Goal: Check status

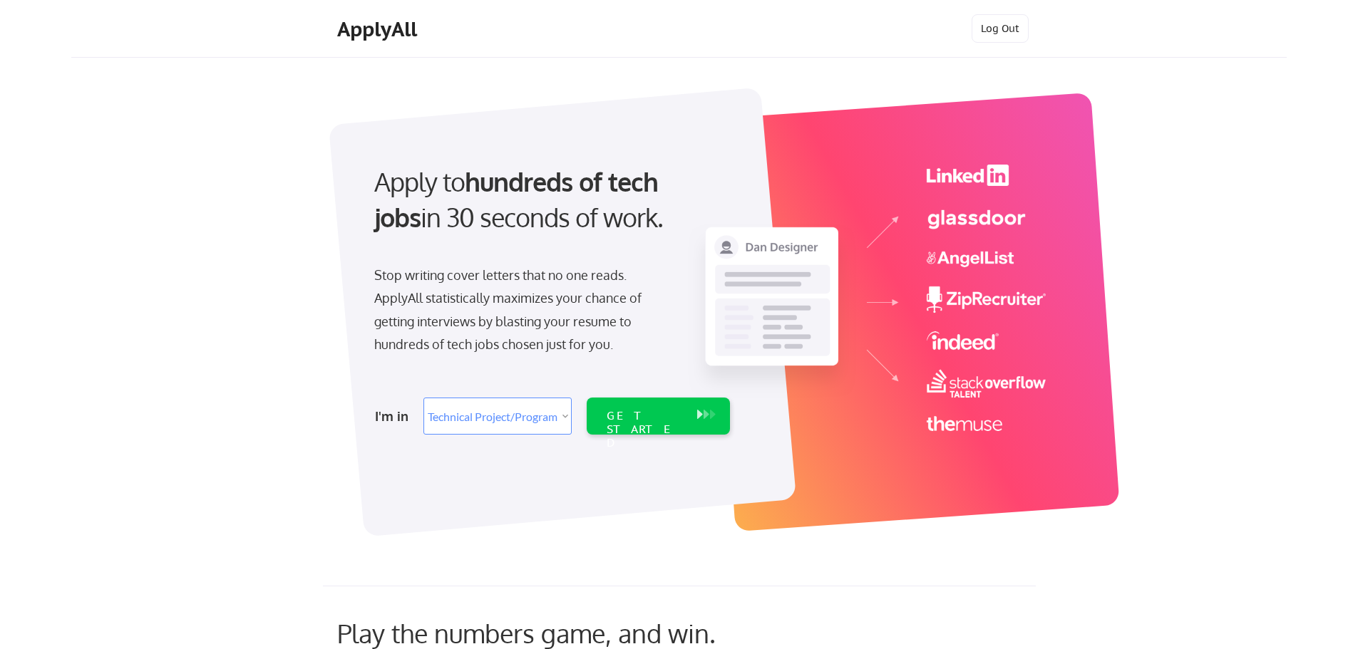
select select ""technical_project_program_mgmt""
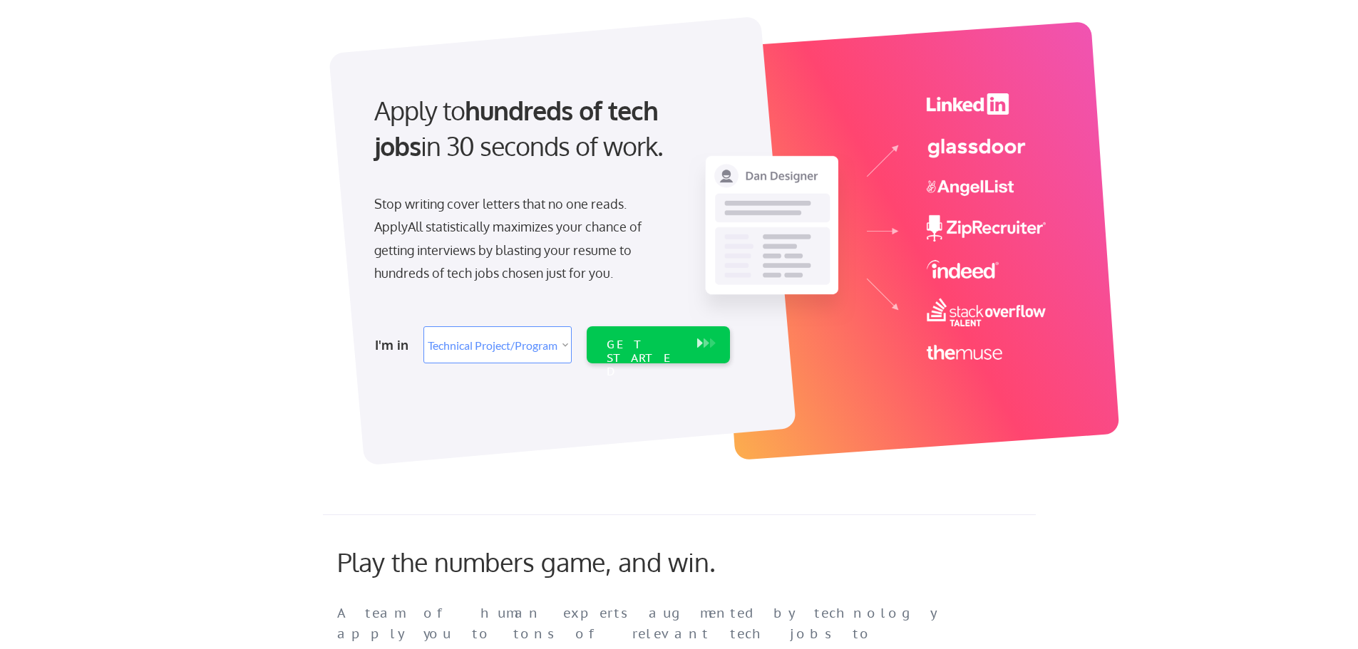
scroll to position [71, 0]
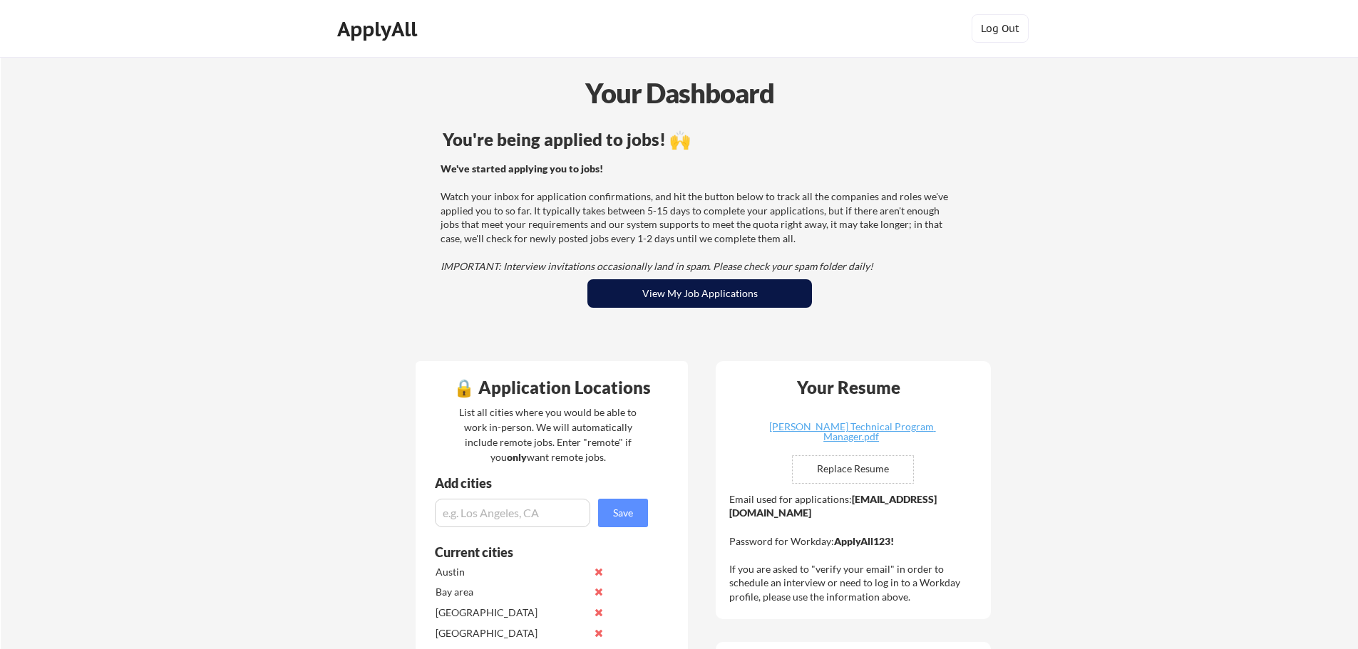
click at [668, 296] on button "View My Job Applications" at bounding box center [699, 293] width 224 height 29
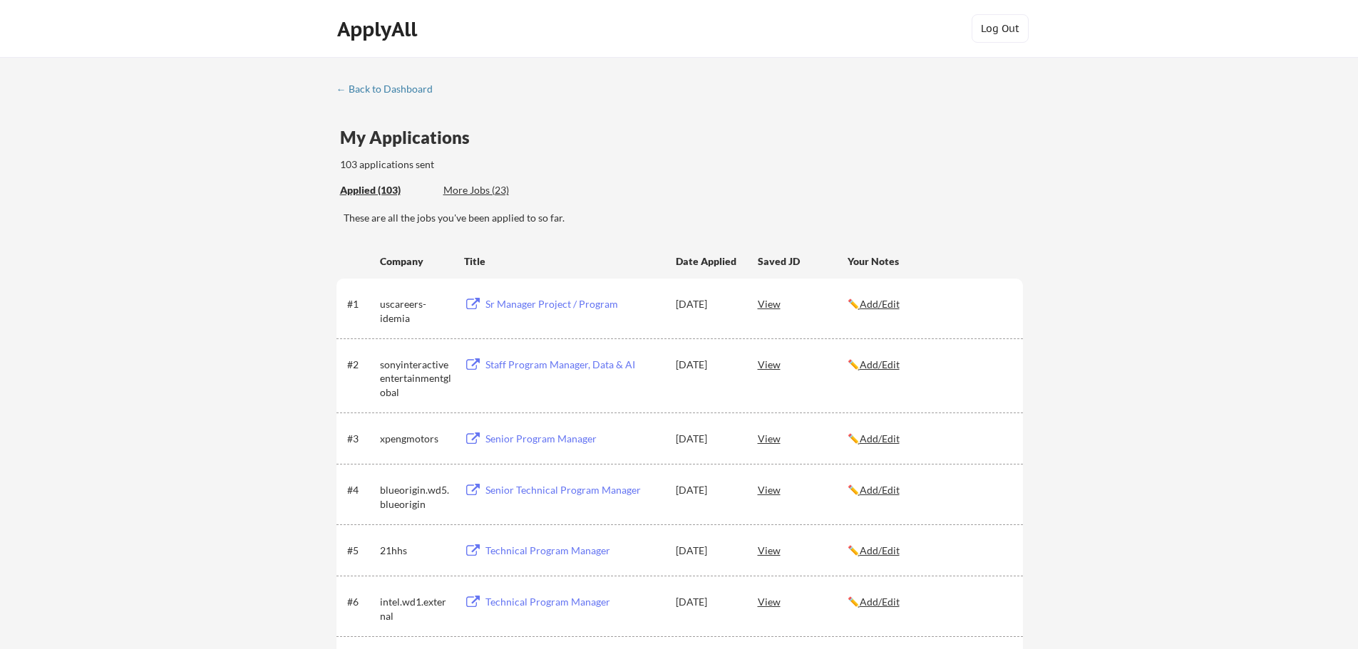
click at [770, 490] on div "View" at bounding box center [802, 490] width 90 height 26
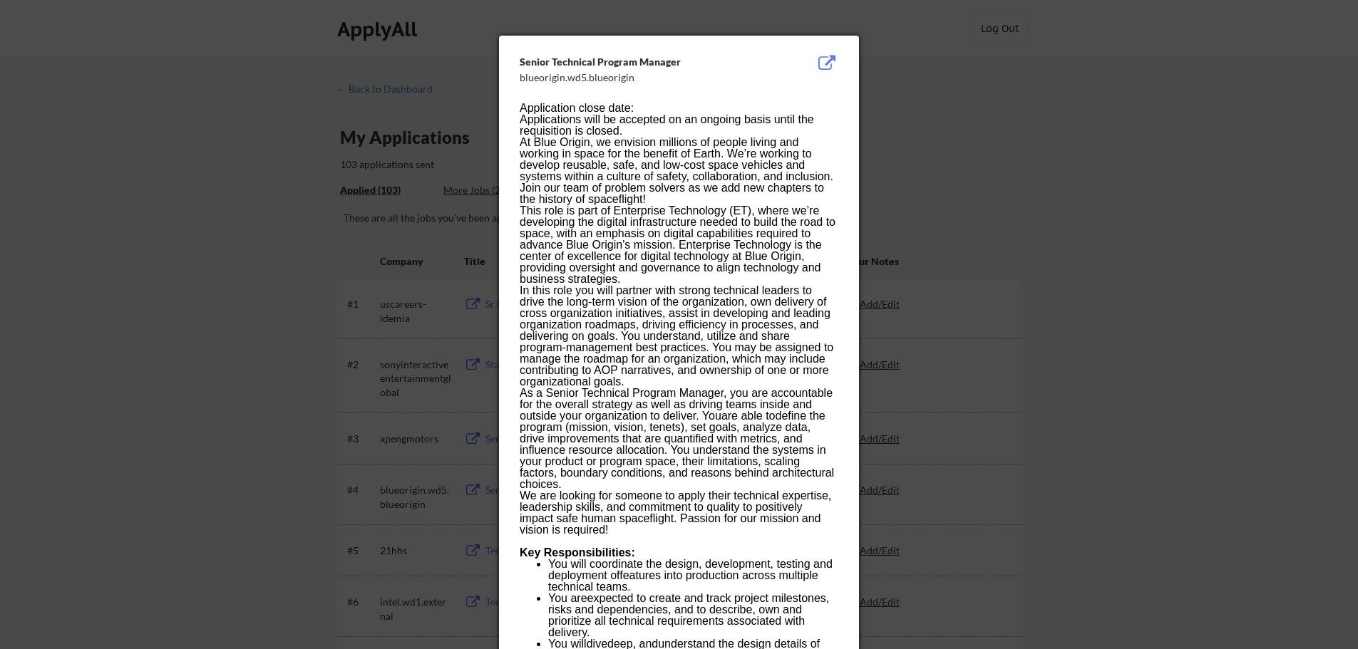
click at [568, 76] on div "blueorigin.wd5.blueorigin" at bounding box center [642, 78] width 247 height 14
click at [833, 63] on button at bounding box center [826, 63] width 22 height 17
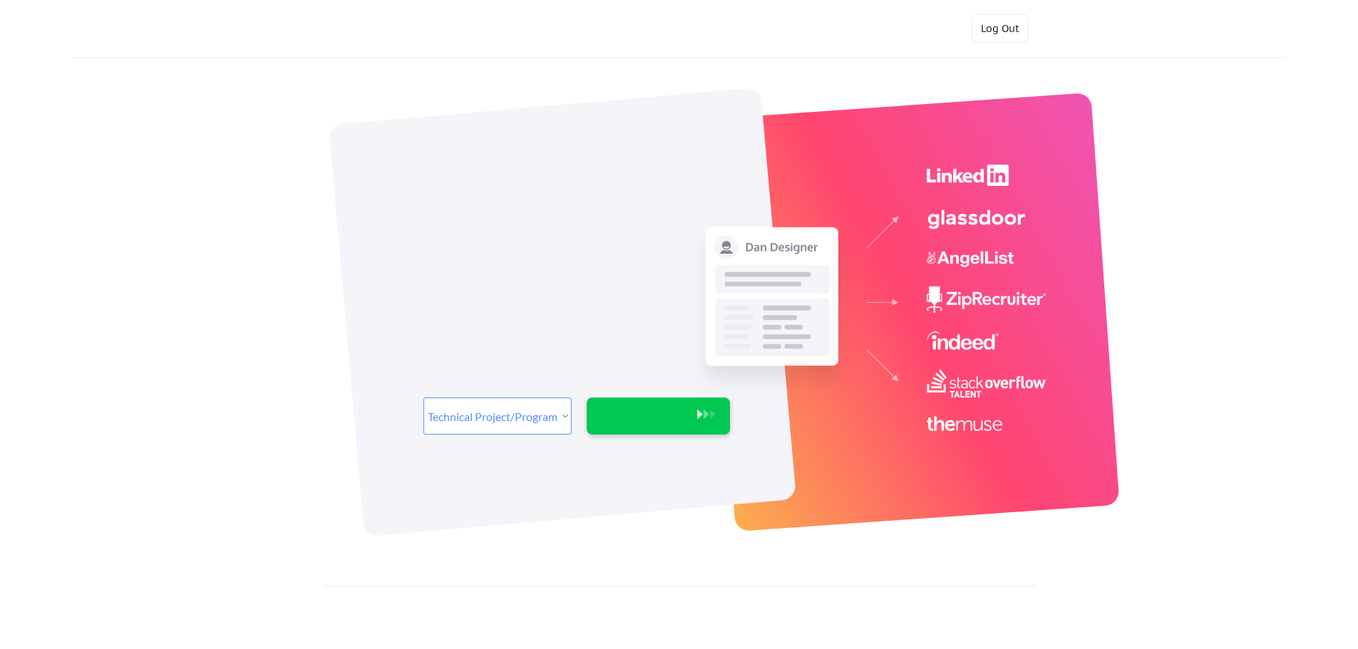
select select ""technical_project_program_mgmt""
